Goal: Find specific page/section: Find specific page/section

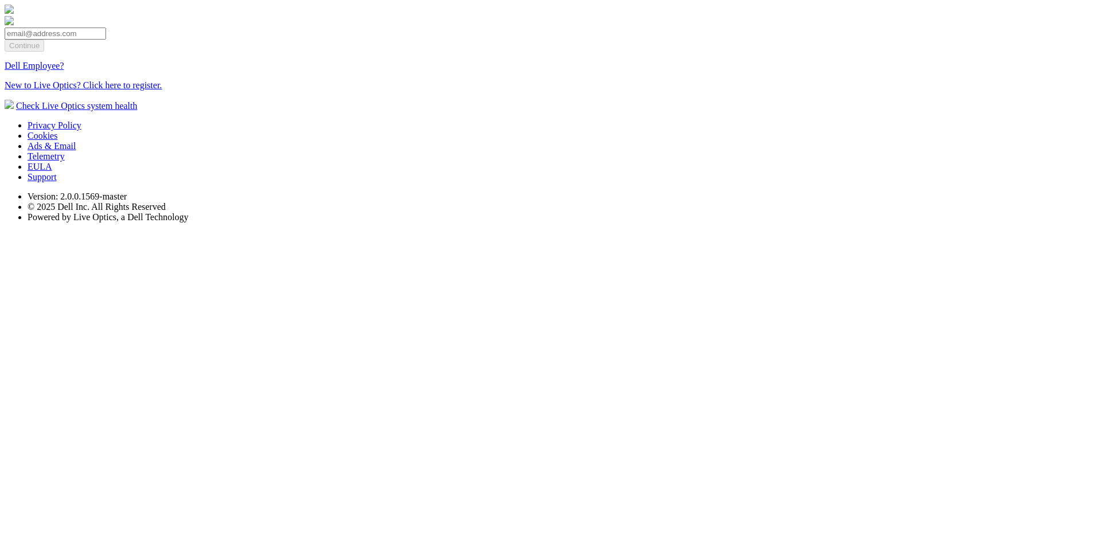
click at [64, 71] on link "Dell Employee?" at bounding box center [35, 66] width 60 height 10
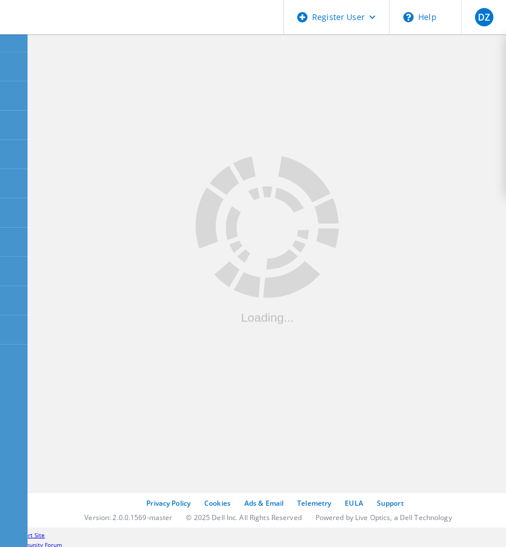
click at [286, 228] on icon ".cls-1 { fill: #cecece; }" at bounding box center [267, 227] width 83 height 83
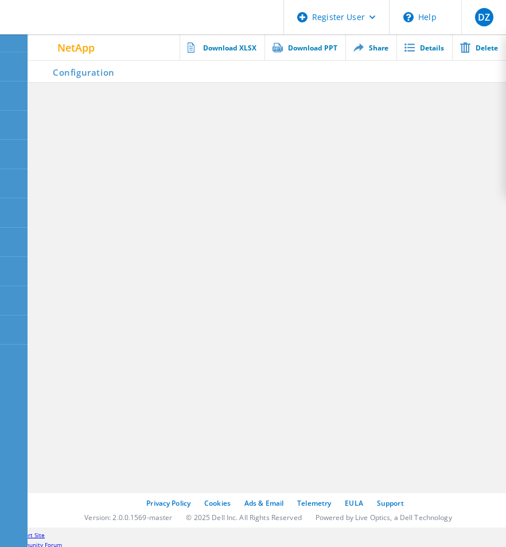
click at [72, 73] on li "Configuration" at bounding box center [76, 71] width 95 height 23
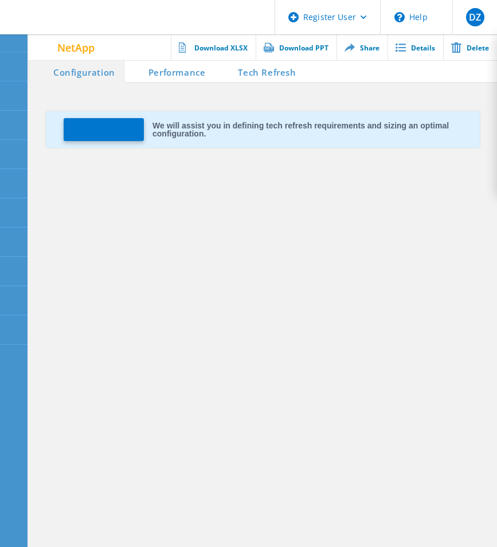
click at [170, 71] on li "Performance" at bounding box center [169, 71] width 90 height 23
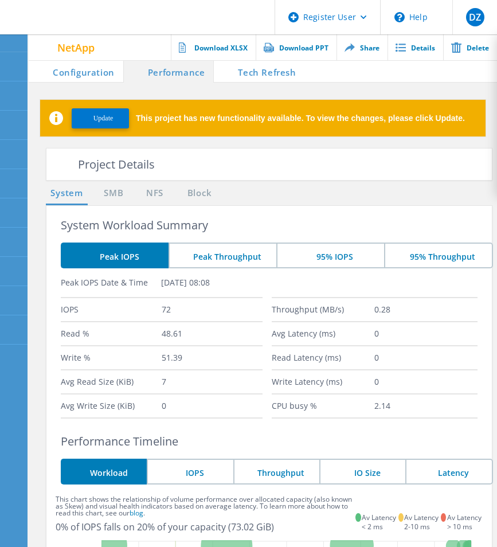
click at [225, 73] on span at bounding box center [225, 71] width 23 height 23
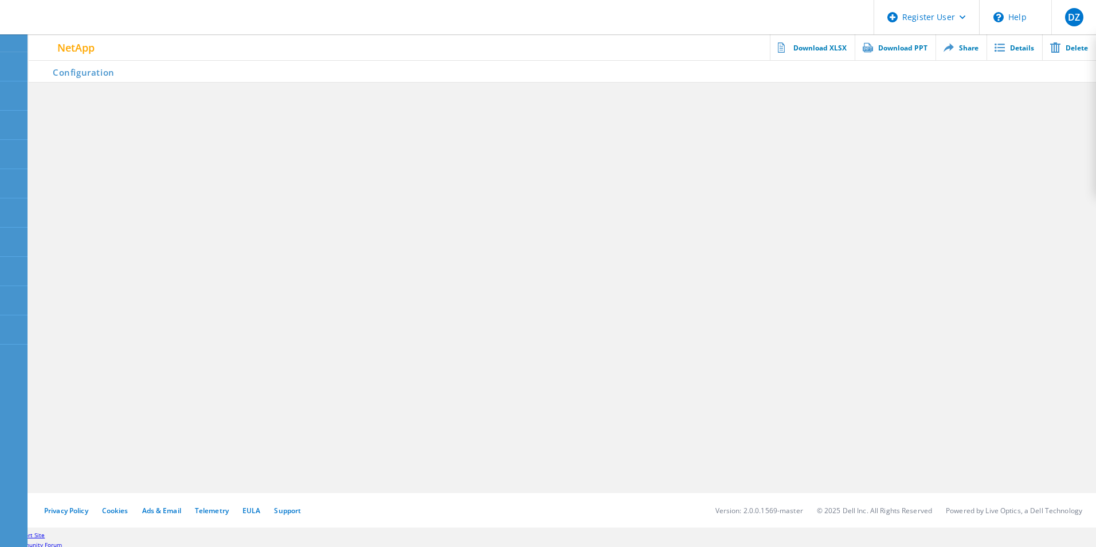
click at [79, 72] on li "Configuration" at bounding box center [76, 71] width 95 height 23
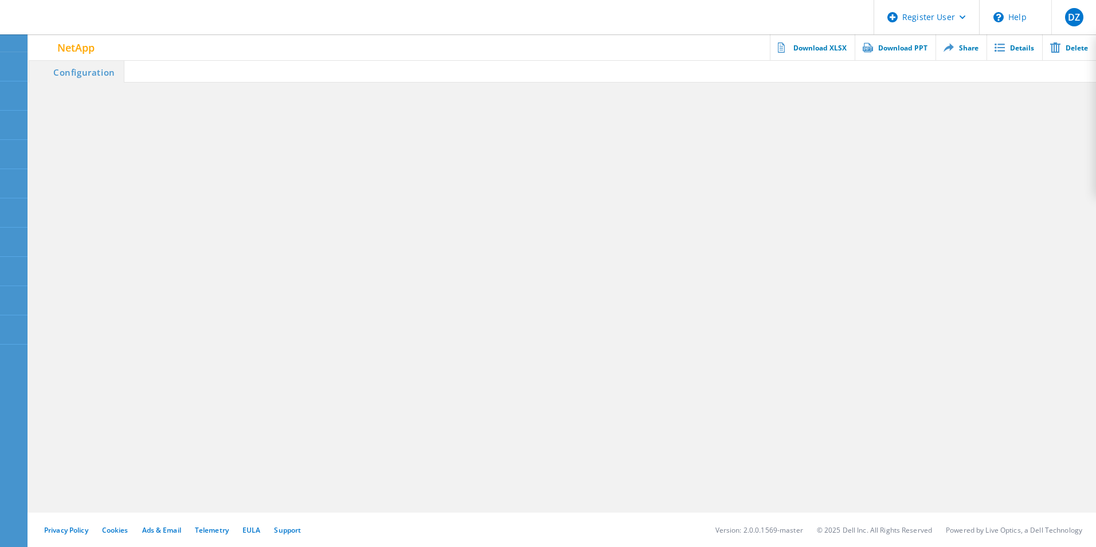
click at [79, 72] on li "Configuration" at bounding box center [77, 71] width 96 height 23
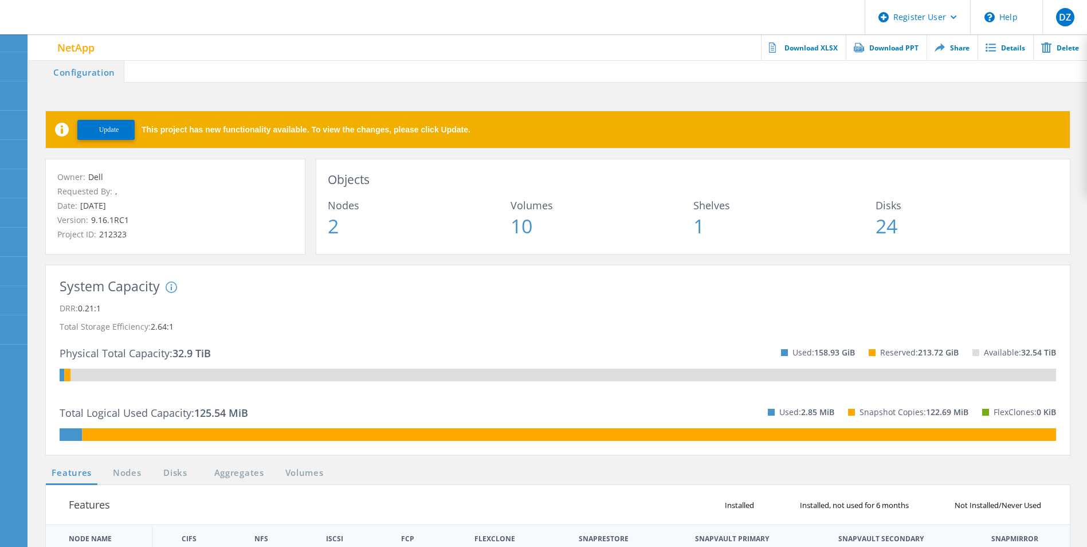
click at [108, 137] on button "Update" at bounding box center [105, 130] width 57 height 20
